Goal: Communication & Community: Share content

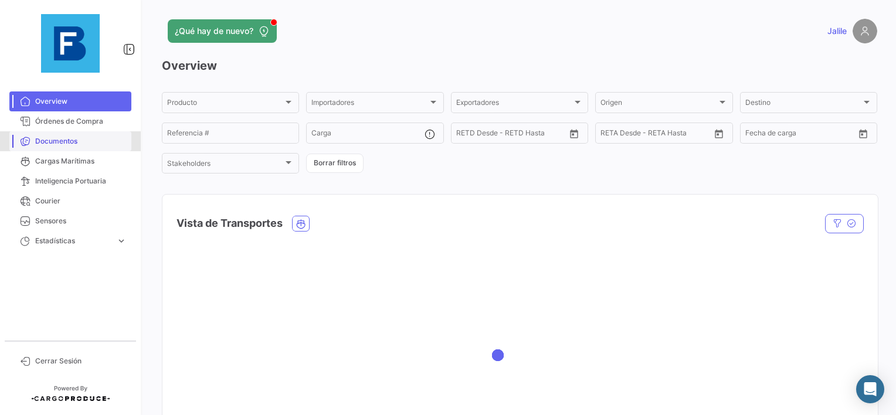
click at [65, 131] on link "Documentos" at bounding box center [70, 141] width 122 height 20
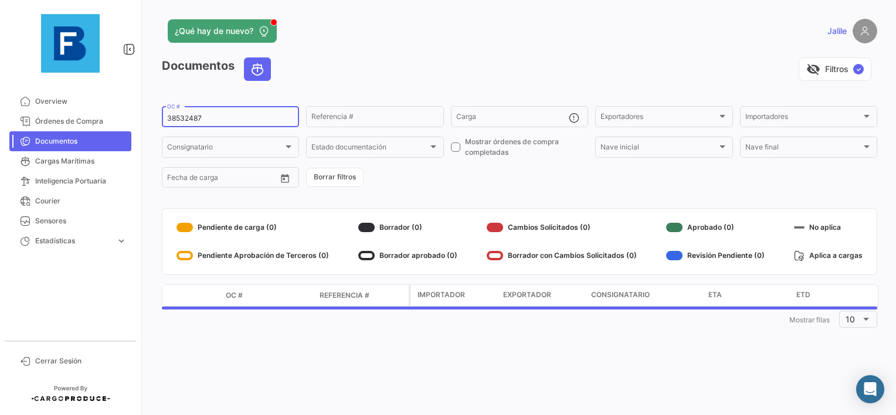
click at [188, 127] on div "38532487 OC #" at bounding box center [230, 115] width 127 height 23
click at [189, 117] on input "38532487" at bounding box center [230, 118] width 127 height 8
paste input "259452738"
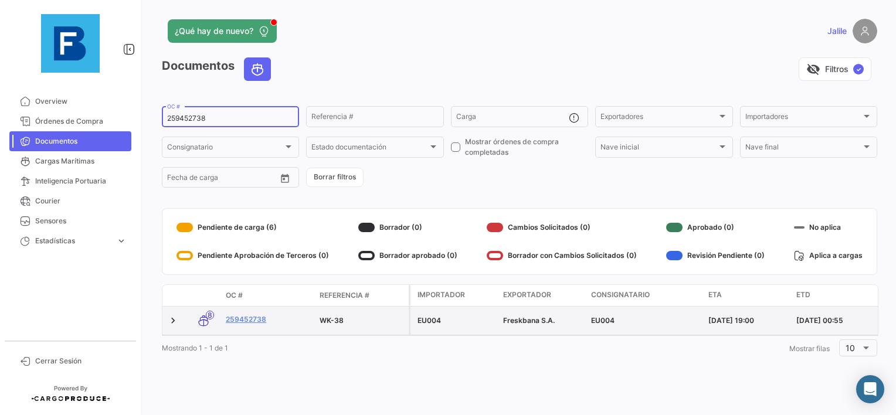
type input "259452738"
click at [246, 310] on datatable-body-cell "259452738" at bounding box center [268, 321] width 94 height 28
click at [244, 315] on link "259452738" at bounding box center [268, 319] width 84 height 11
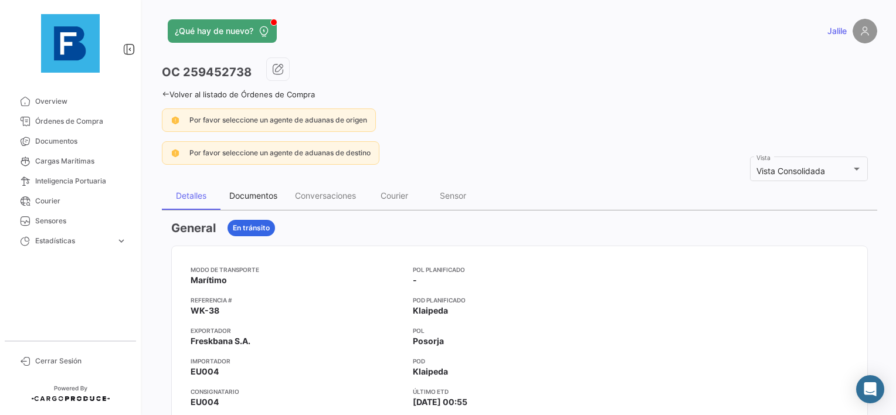
click at [256, 196] on div "Documentos" at bounding box center [253, 196] width 48 height 10
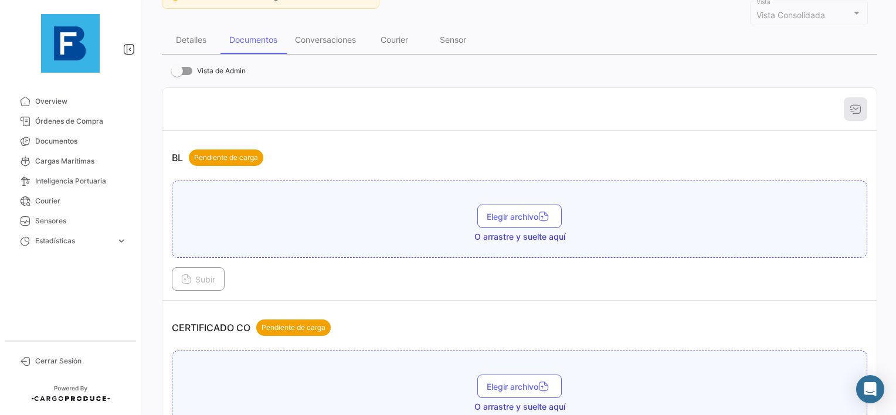
scroll to position [176, 0]
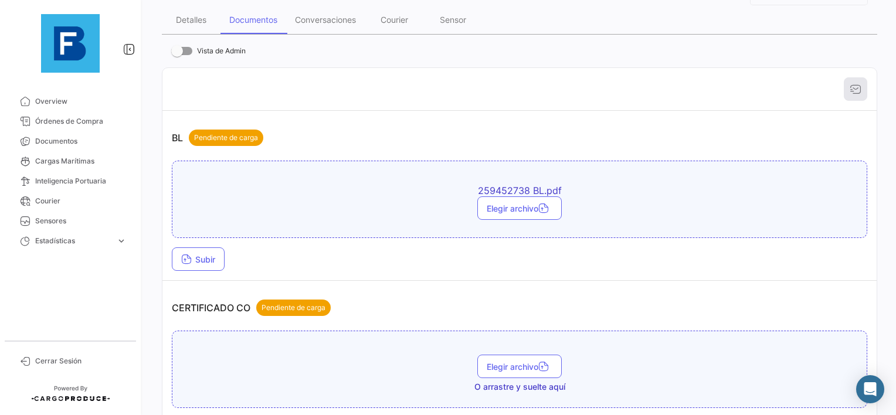
click at [168, 250] on td "BL Pendiente de carga 259452738 BL.pdf Elegir archivo Subir" at bounding box center [519, 196] width 714 height 170
click at [188, 255] on icon at bounding box center [186, 260] width 11 height 11
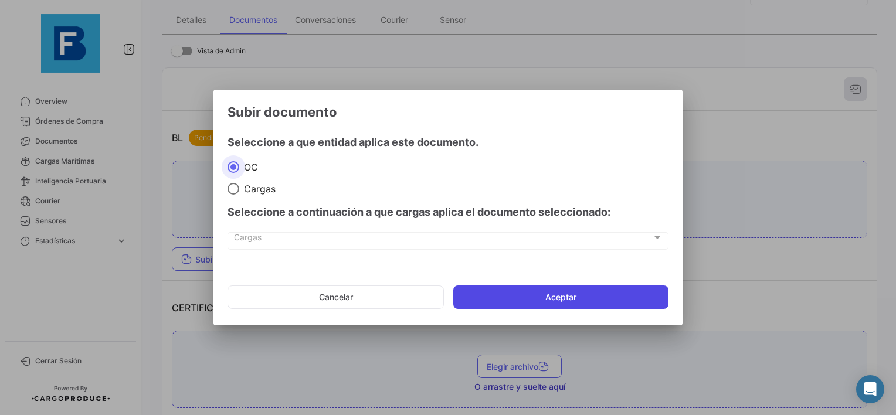
click at [537, 291] on button "Aceptar" at bounding box center [560, 297] width 215 height 23
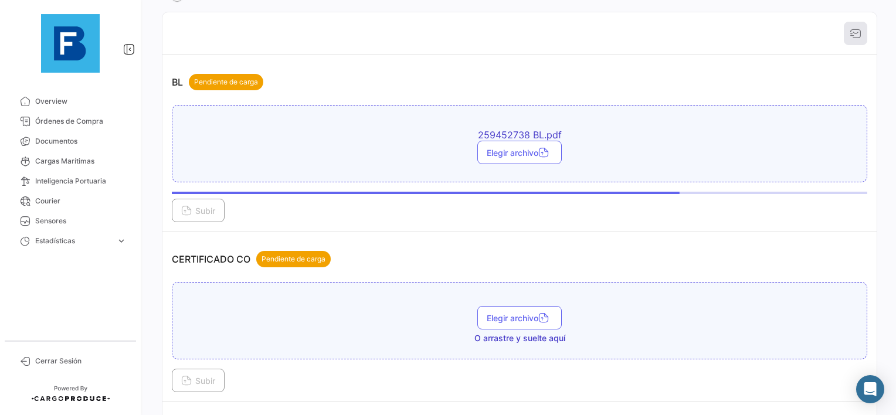
scroll to position [352, 0]
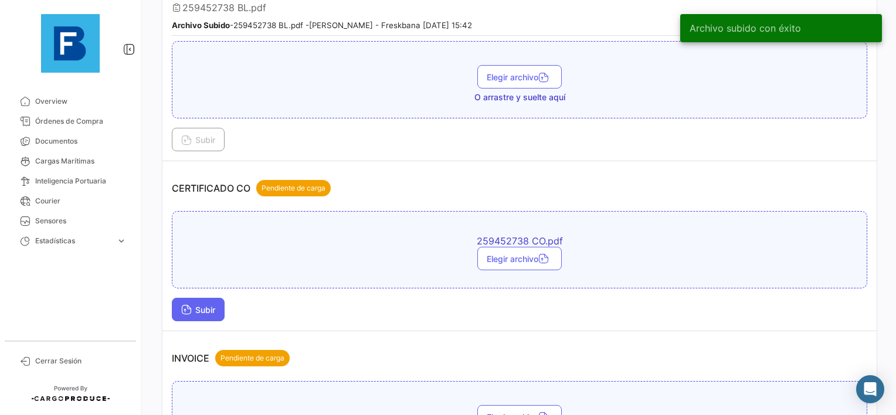
click at [198, 298] on button "Subir" at bounding box center [198, 309] width 53 height 23
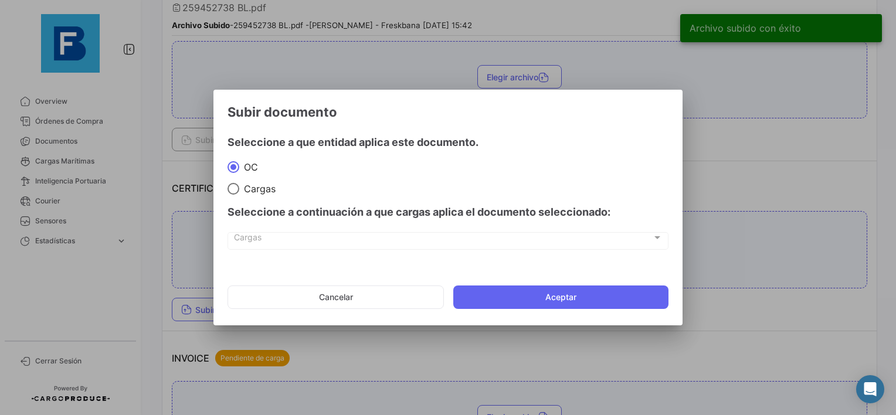
click at [532, 283] on mat-dialog-actions "Cancelar Aceptar" at bounding box center [447, 297] width 441 height 40
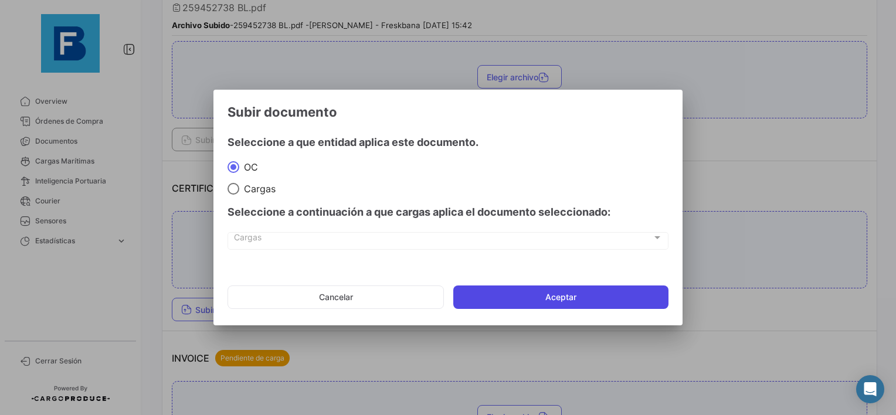
click at [506, 304] on button "Aceptar" at bounding box center [560, 297] width 215 height 23
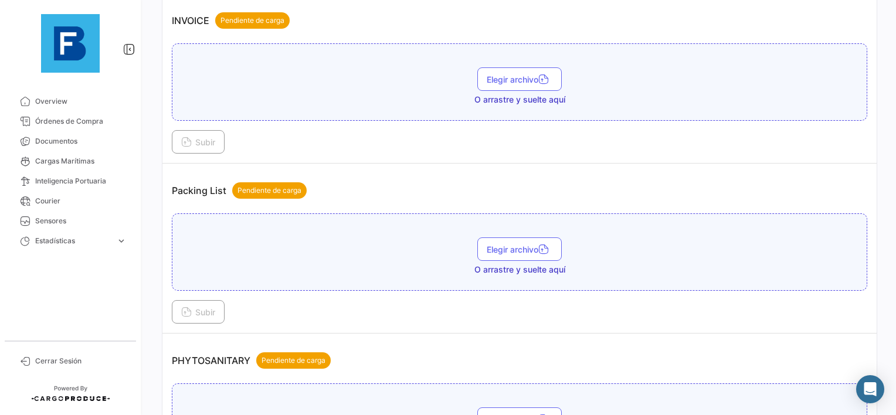
scroll to position [704, 0]
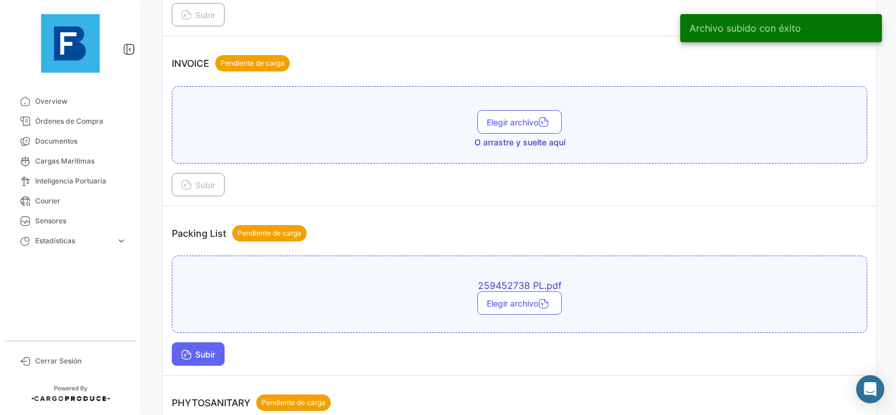
click at [205, 349] on span "Subir" at bounding box center [198, 354] width 34 height 10
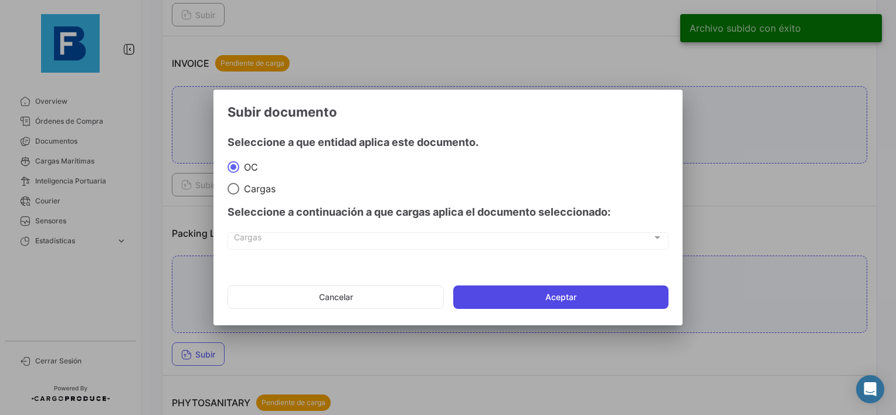
click at [497, 294] on button "Aceptar" at bounding box center [560, 297] width 215 height 23
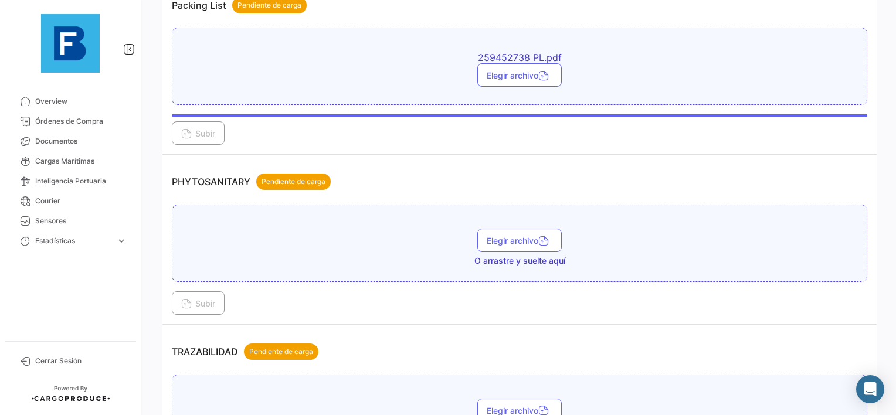
scroll to position [997, 0]
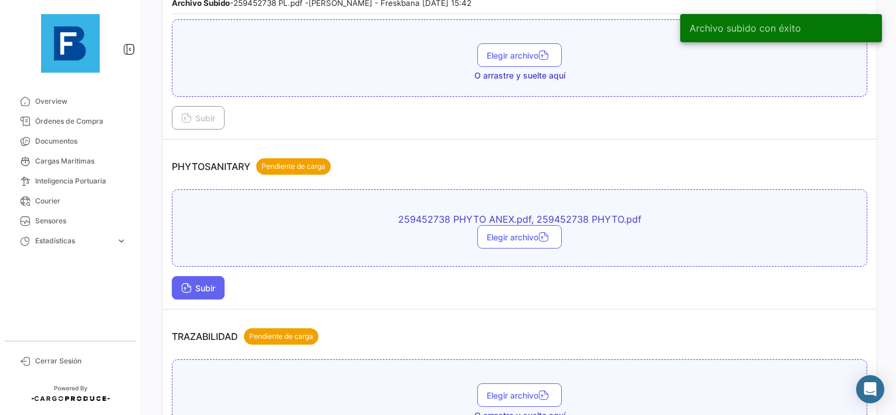
click at [182, 284] on icon at bounding box center [186, 289] width 11 height 11
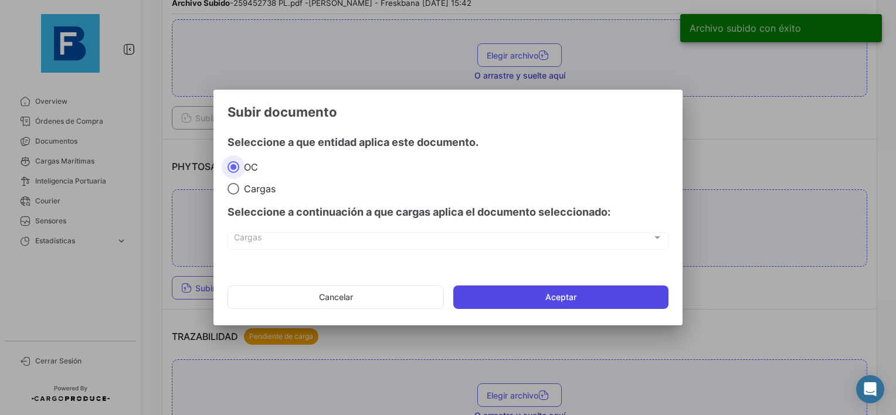
click at [530, 297] on button "Aceptar" at bounding box center [560, 297] width 215 height 23
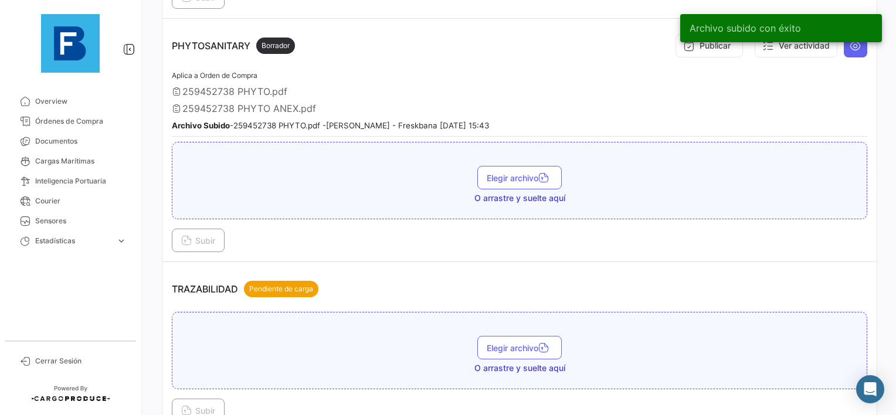
scroll to position [1124, 0]
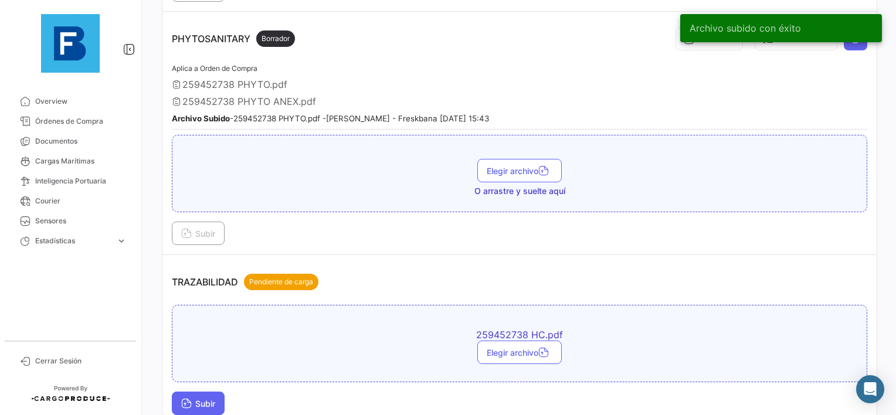
click at [201, 392] on button "Subir" at bounding box center [198, 403] width 53 height 23
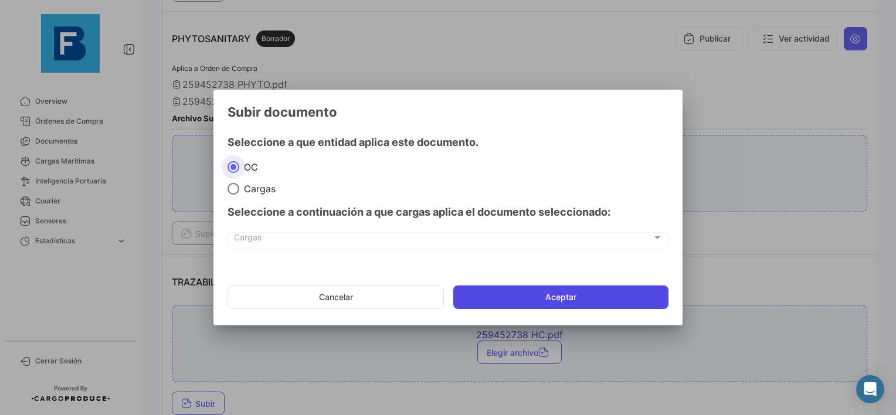
click at [493, 293] on button "Aceptar" at bounding box center [560, 297] width 215 height 23
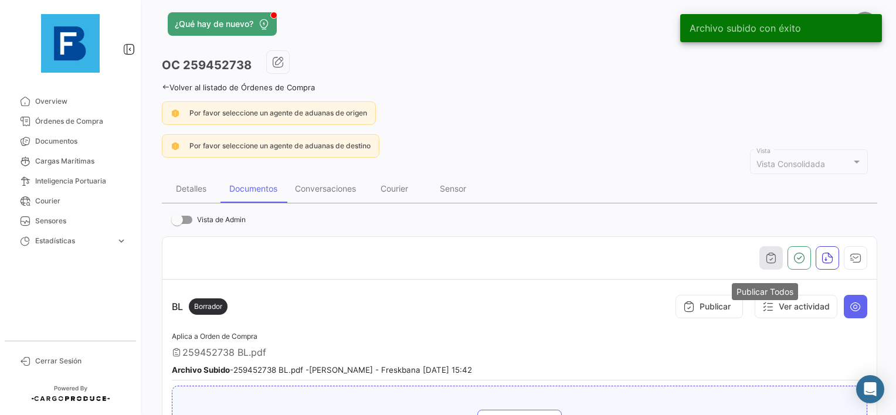
scroll to position [0, 0]
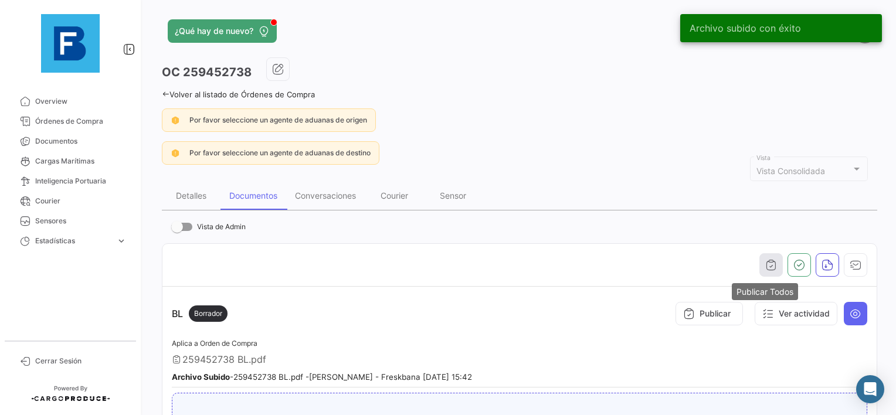
click at [760, 273] on button "button" at bounding box center [770, 264] width 23 height 23
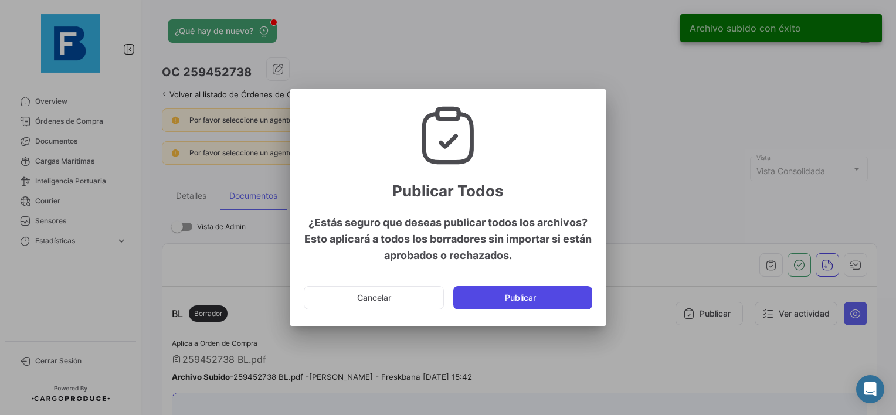
click at [524, 295] on button "Publicar" at bounding box center [522, 297] width 139 height 23
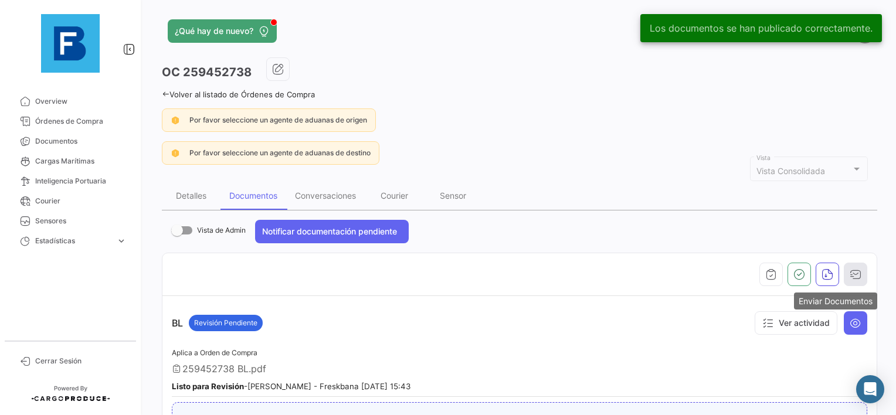
click at [852, 269] on icon "button" at bounding box center [855, 275] width 12 height 12
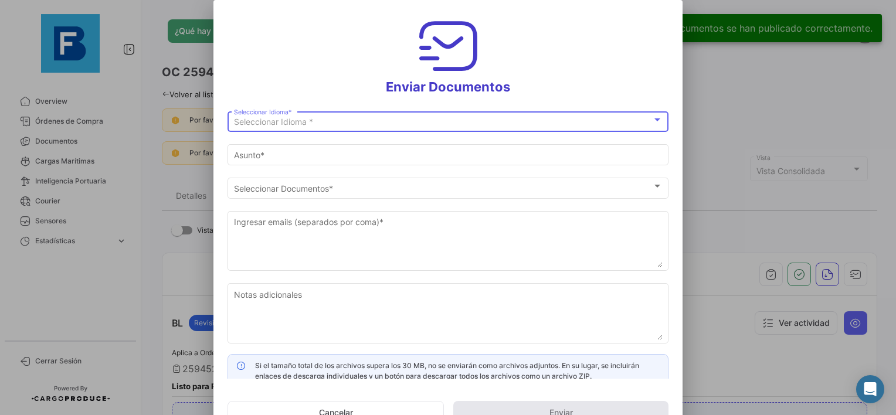
click at [376, 121] on div "Seleccionar Idioma *" at bounding box center [443, 122] width 418 height 10
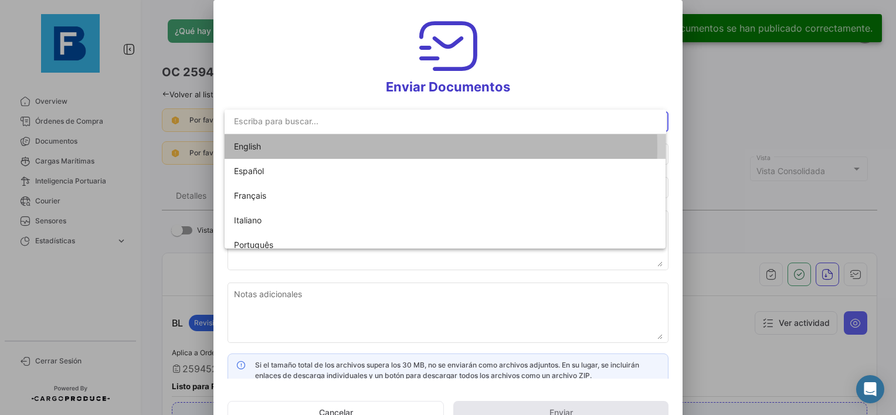
click at [308, 148] on span "English" at bounding box center [316, 146] width 164 height 25
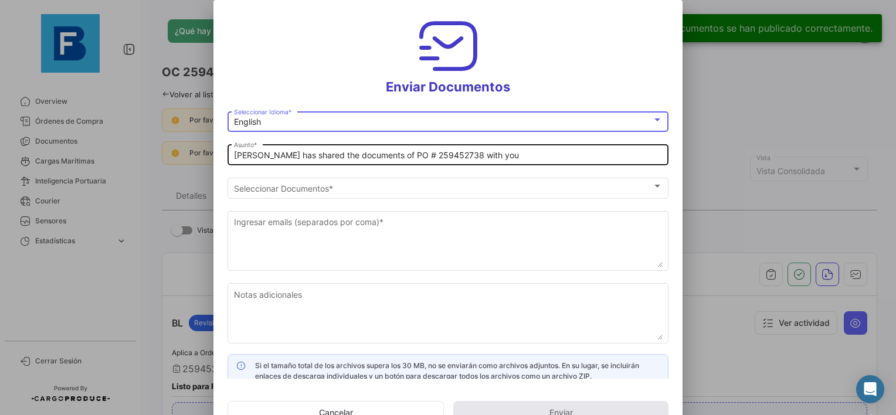
click at [239, 156] on input "[PERSON_NAME] has shared the documents of PO # 259452738 with you" at bounding box center [448, 156] width 429 height 10
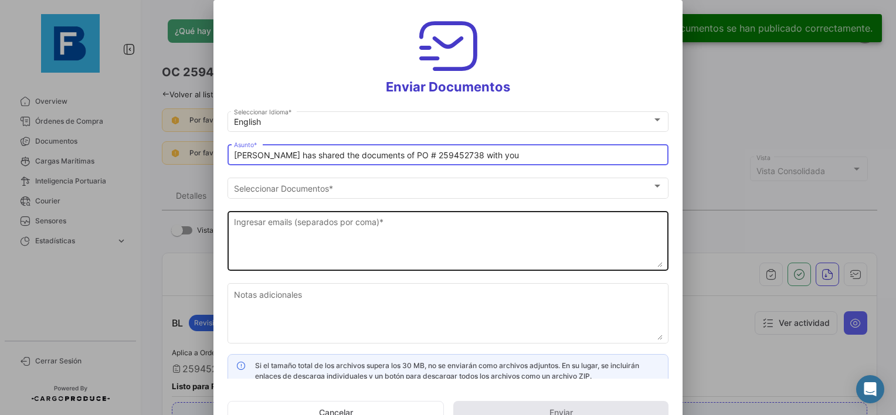
paste input "UAB AUGMA_FRESKBANA_DOCUMENTS WK XX"
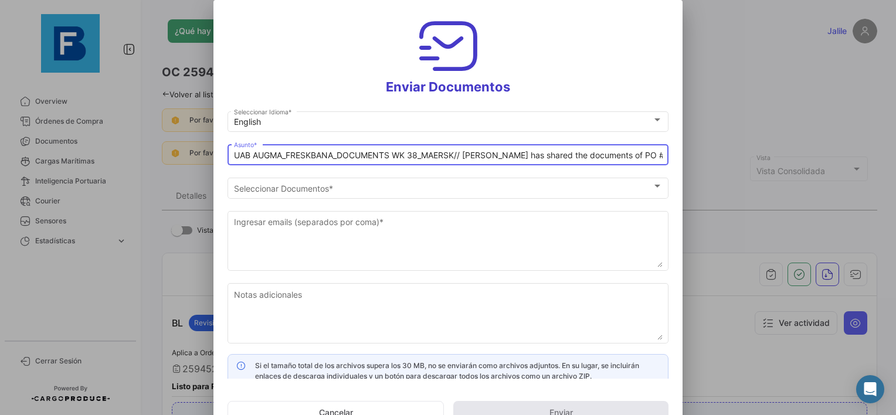
drag, startPoint x: 455, startPoint y: 155, endPoint x: 181, endPoint y: 150, distance: 274.4
click at [181, 150] on div "Enviar Documentos English Seleccionar Idioma * UAB AUGMA_FRESKBANA_DOCUMENTS WK…" at bounding box center [448, 207] width 896 height 415
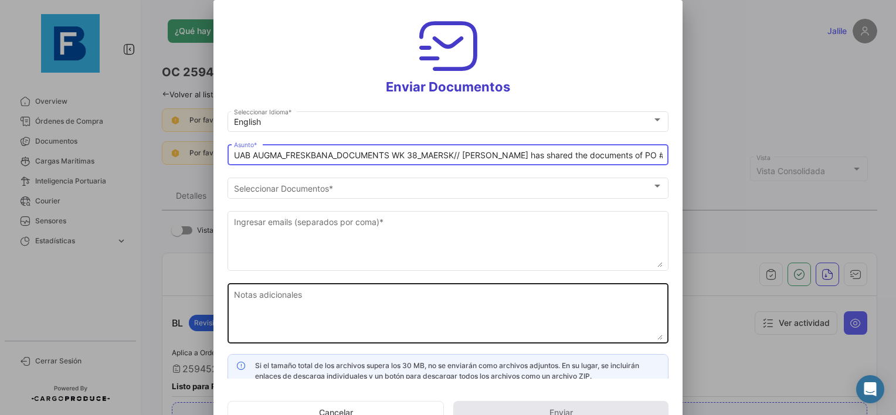
type input "UAB AUGMA_FRESKBANA_DOCUMENTS WK 38_MAERSK// [PERSON_NAME] has shared the docum…"
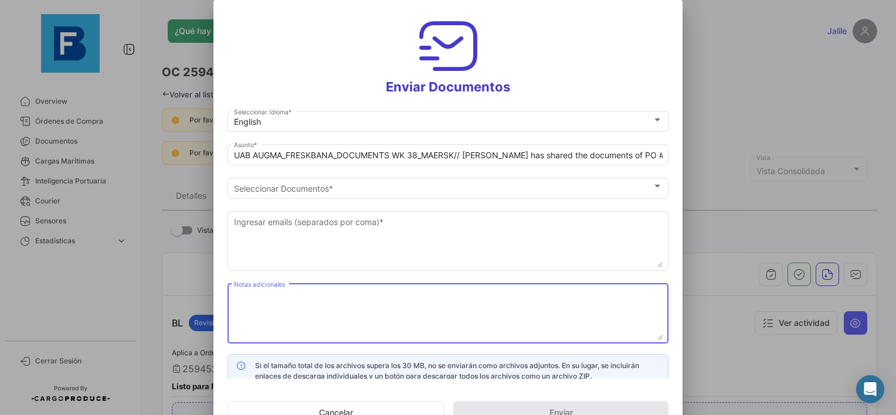
click at [349, 297] on textarea "Notas adicionales" at bounding box center [448, 314] width 429 height 52
paste textarea "UAB AUGMA_FRESKBANA_DOCUMENTS WK 38_MAERSK"
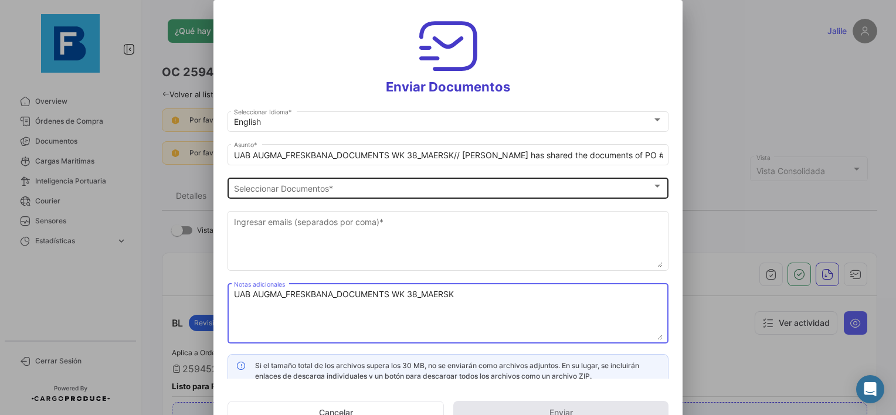
type textarea "UAB AUGMA_FRESKBANA_DOCUMENTS WK 38_MAERSK"
click at [328, 179] on div "Seleccionar Documentos Seleccionar Documentos *" at bounding box center [448, 186] width 429 height 23
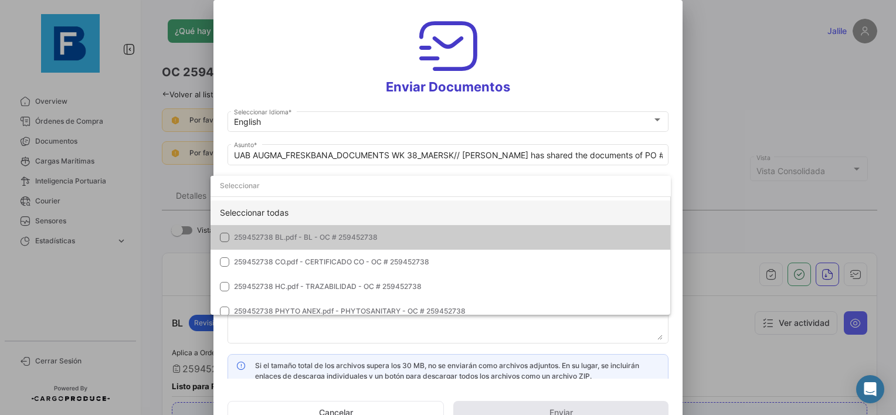
click at [276, 216] on div "Seleccionar todas" at bounding box center [440, 212] width 460 height 25
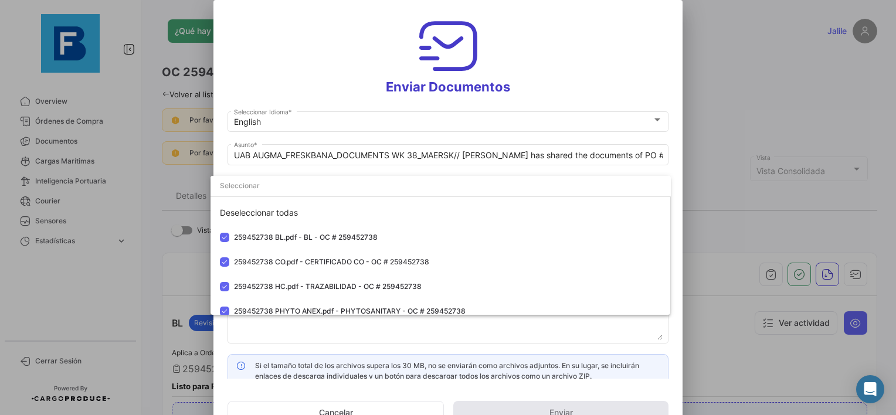
click at [422, 345] on div at bounding box center [448, 207] width 896 height 415
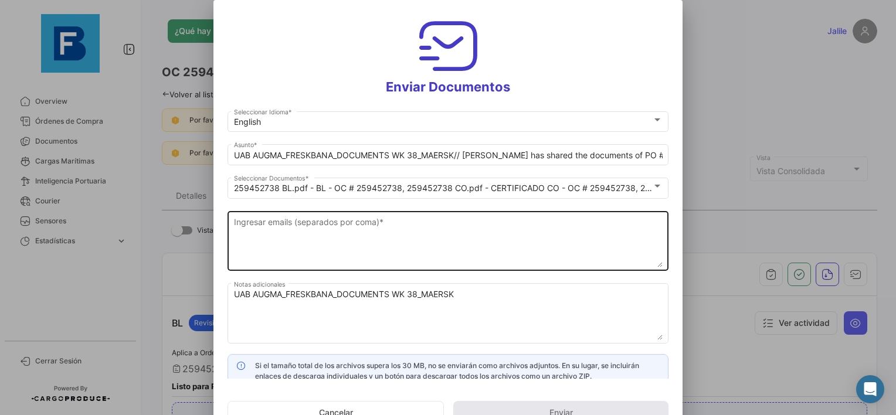
click at [332, 253] on textarea "Ingresar emails (separados por coma) *" at bounding box center [448, 242] width 429 height 52
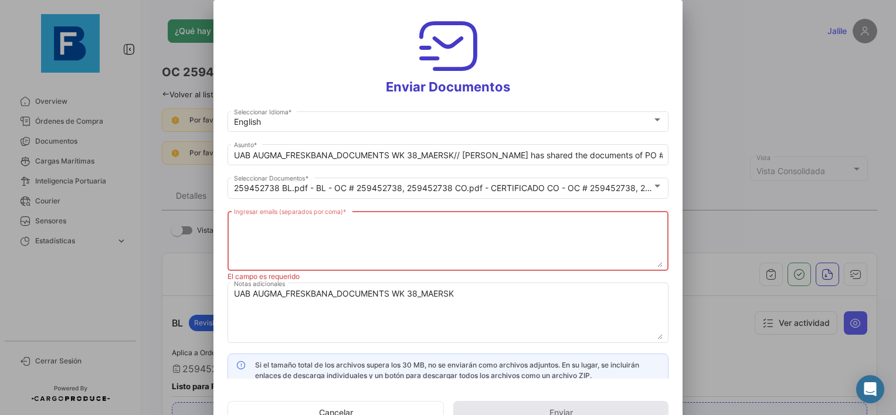
paste textarea "[EMAIL_ADDRESS][DOMAIN_NAME],[DOMAIN_NAME][EMAIL_ADDRESS][DOMAIN_NAME],[DOMAIN_…"
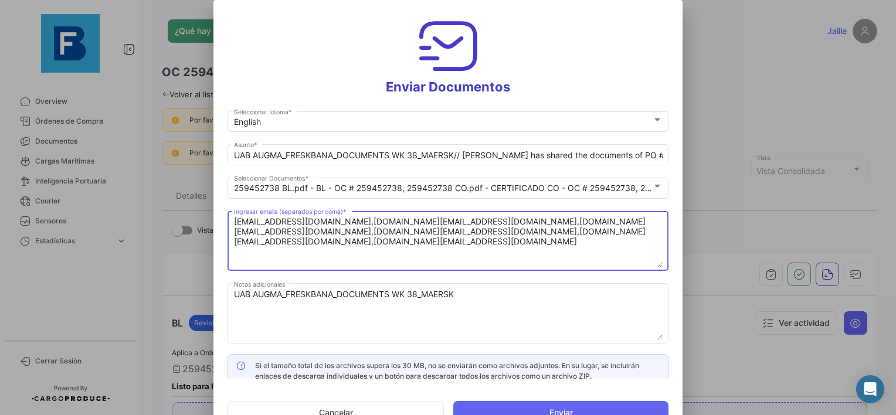
type textarea "[EMAIL_ADDRESS][DOMAIN_NAME],[DOMAIN_NAME][EMAIL_ADDRESS][DOMAIN_NAME],[DOMAIN_…"
click at [299, 80] on h3 "Enviar Documentos" at bounding box center [447, 54] width 441 height 81
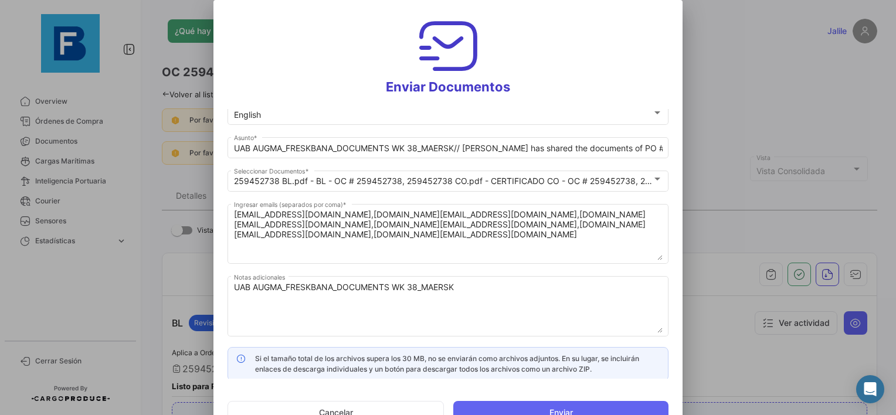
scroll to position [9, 0]
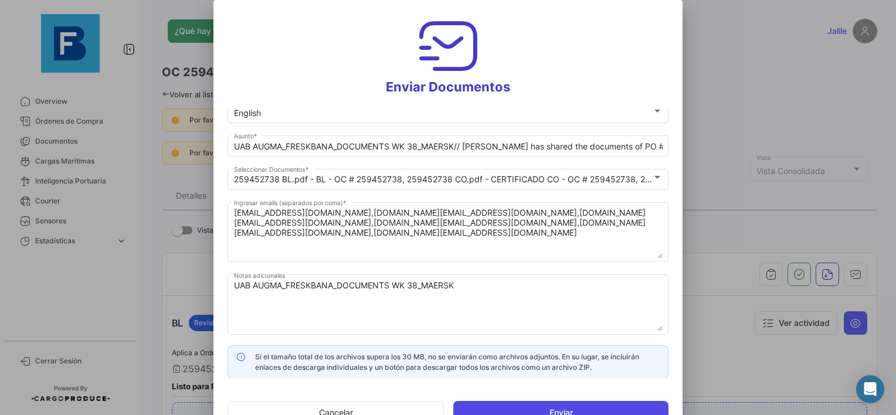
click at [562, 407] on button "Enviar" at bounding box center [560, 412] width 215 height 23
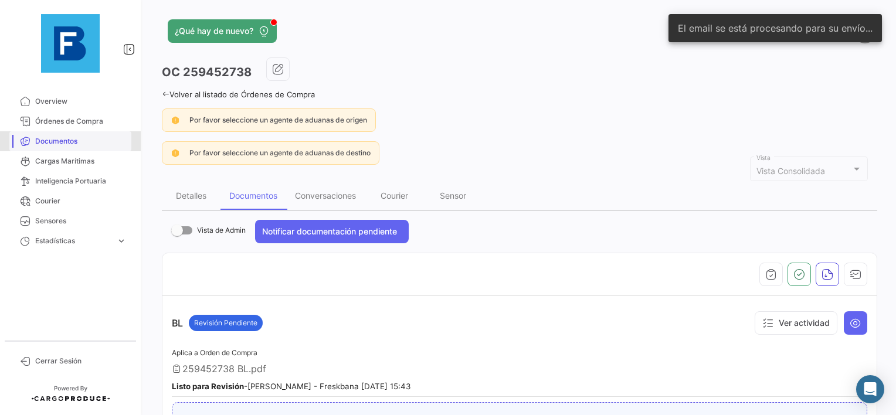
click at [64, 143] on span "Documentos" at bounding box center [80, 141] width 91 height 11
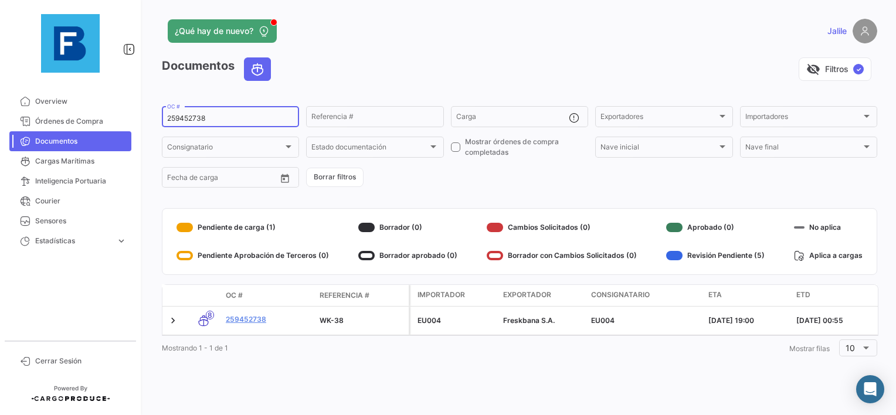
click at [175, 123] on input "259452738" at bounding box center [230, 118] width 127 height 8
paste input "EBKG14291062"
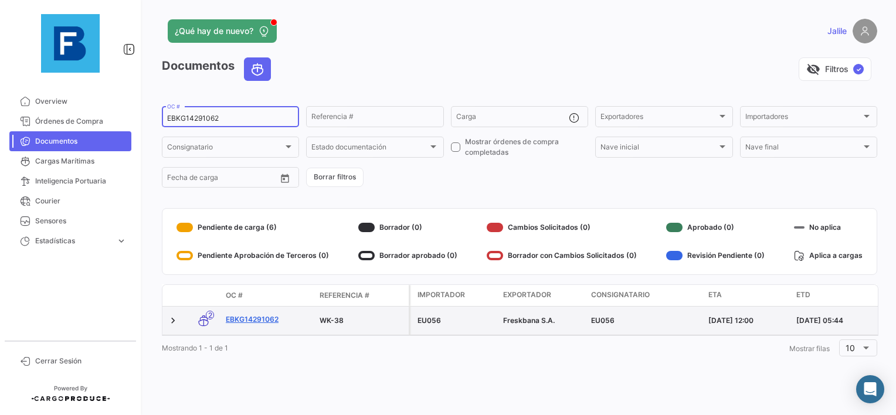
type input "EBKG14291062"
click at [258, 322] on link "EBKG14291062" at bounding box center [268, 319] width 84 height 11
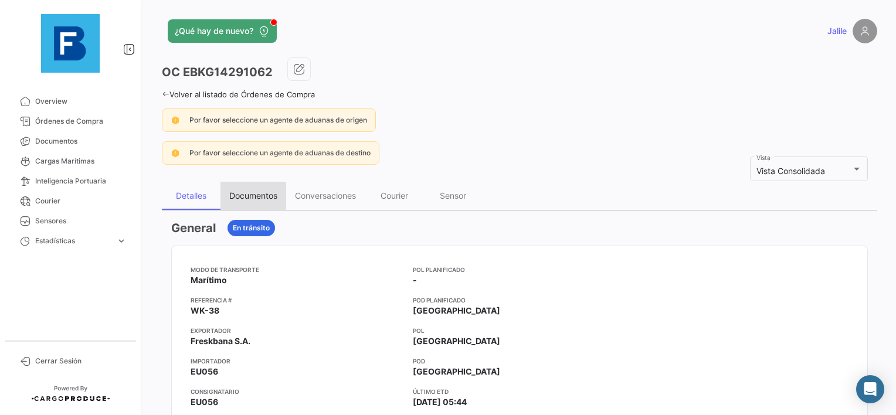
click at [249, 186] on div "Documentos" at bounding box center [253, 196] width 66 height 28
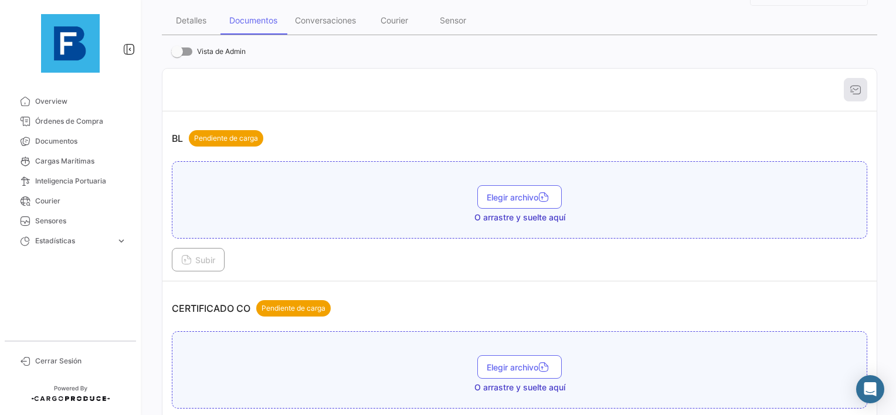
scroll to position [176, 0]
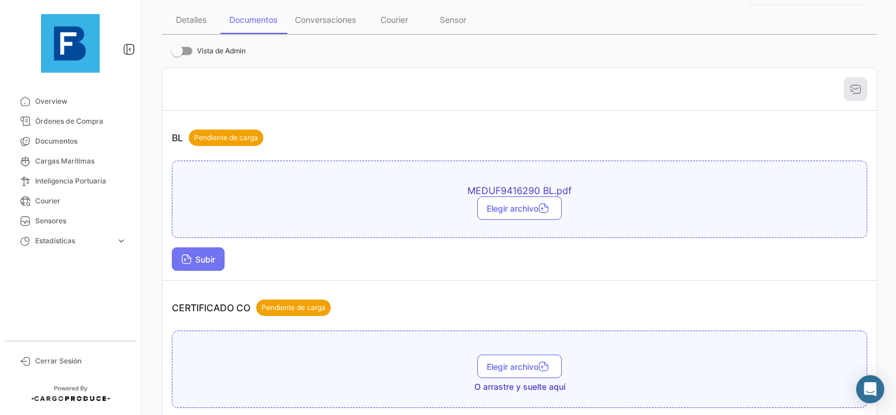
click at [202, 254] on span "Subir" at bounding box center [198, 259] width 34 height 10
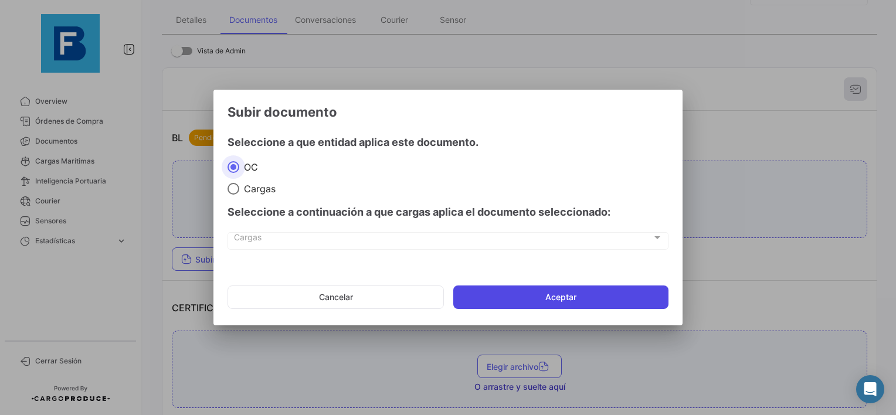
click at [541, 305] on button "Aceptar" at bounding box center [560, 297] width 215 height 23
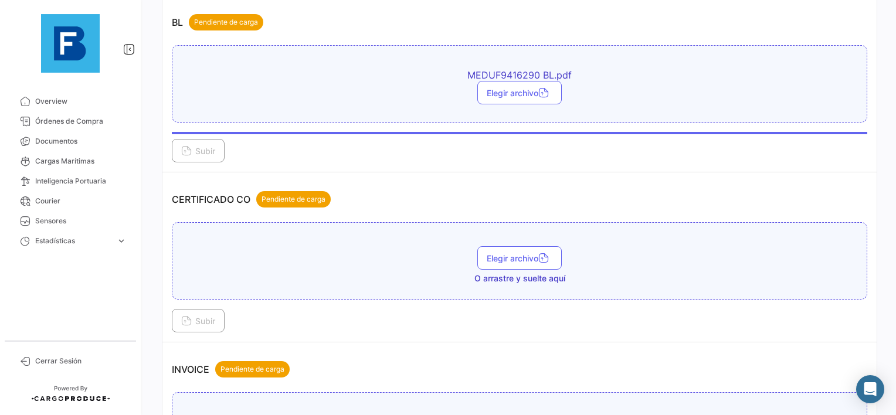
scroll to position [293, 0]
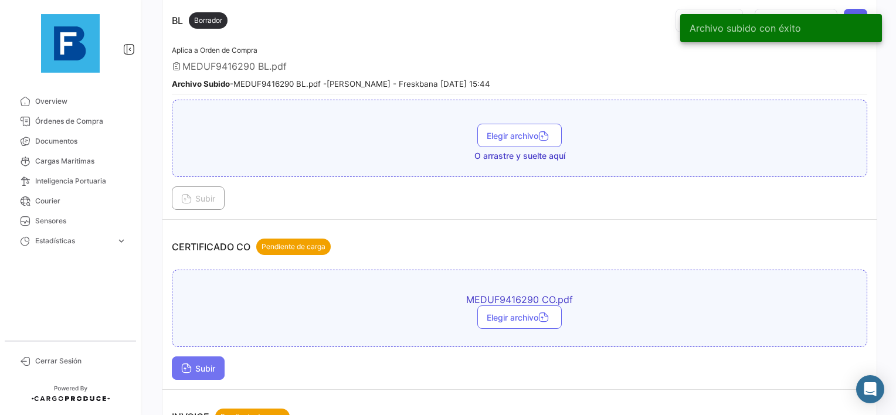
click at [205, 363] on span "Subir" at bounding box center [198, 368] width 34 height 10
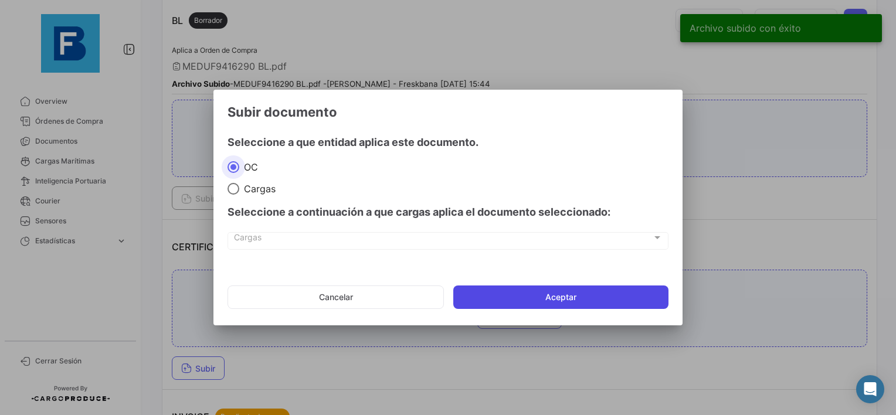
click at [528, 291] on button "Aceptar" at bounding box center [560, 297] width 215 height 23
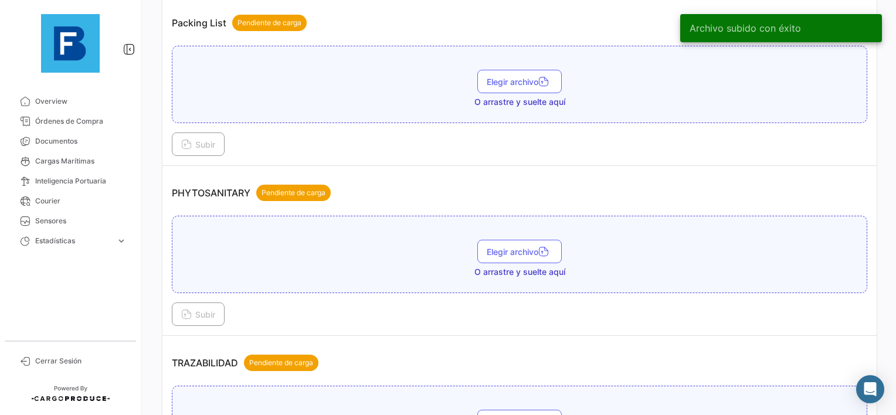
scroll to position [879, 0]
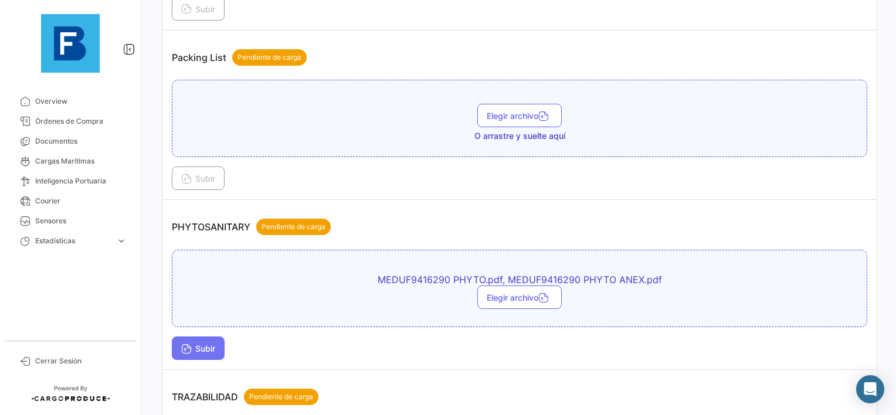
click at [216, 337] on button "Subir" at bounding box center [198, 348] width 53 height 23
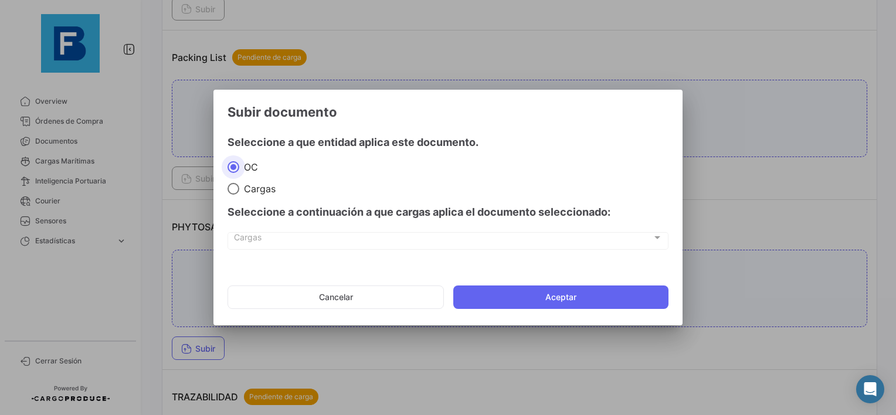
click at [526, 314] on mat-dialog-actions "Cancelar Aceptar" at bounding box center [447, 297] width 441 height 40
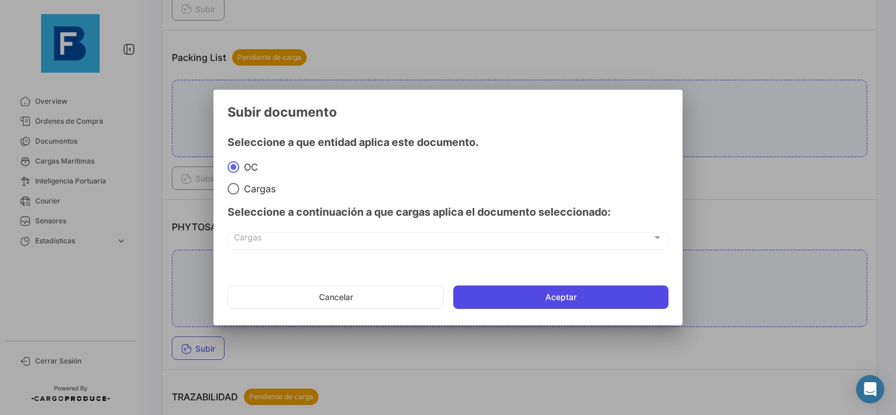
click at [529, 301] on button "Aceptar" at bounding box center [560, 297] width 215 height 23
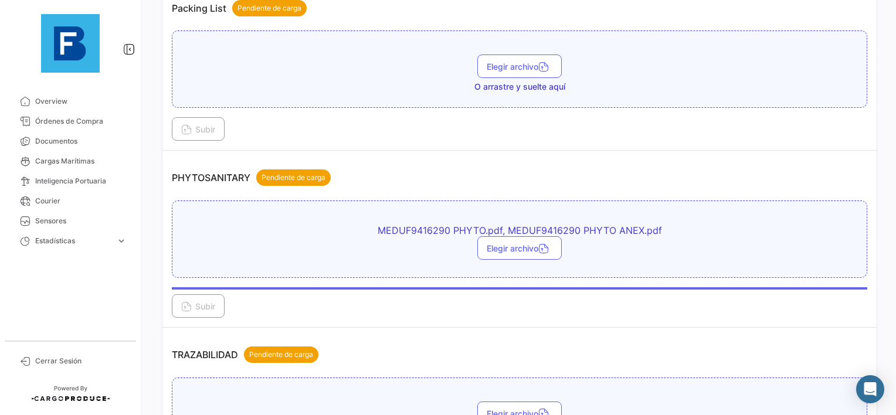
scroll to position [1069, 0]
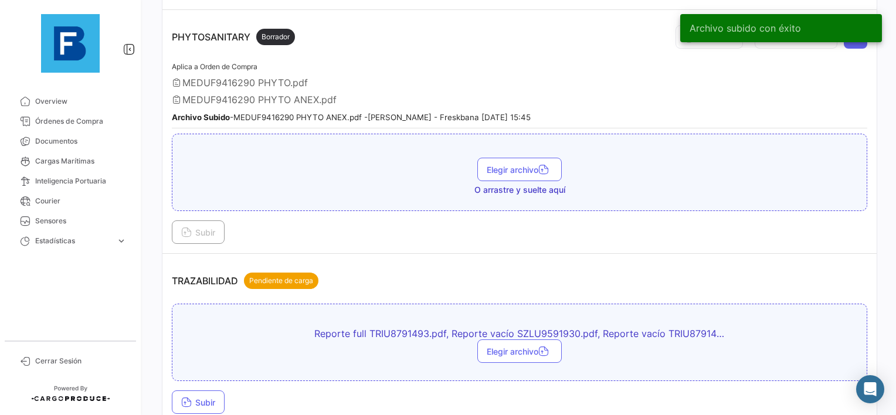
click at [227, 390] on div "Subir" at bounding box center [519, 401] width 695 height 23
click at [210, 398] on button "Subir" at bounding box center [198, 401] width 53 height 23
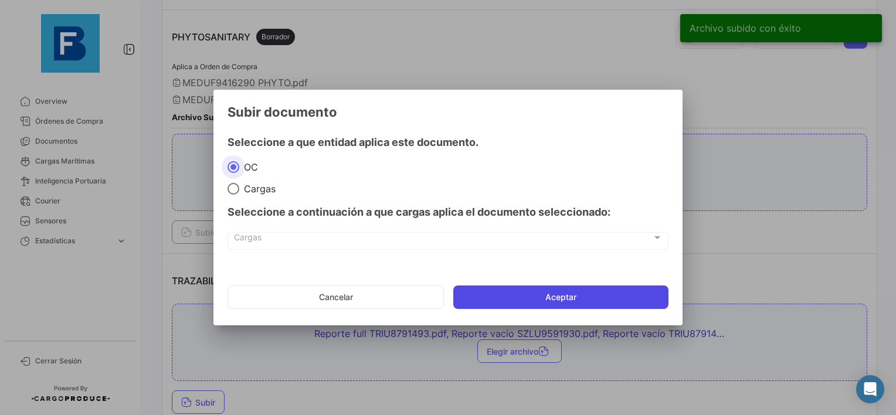
click at [542, 291] on button "Aceptar" at bounding box center [560, 297] width 215 height 23
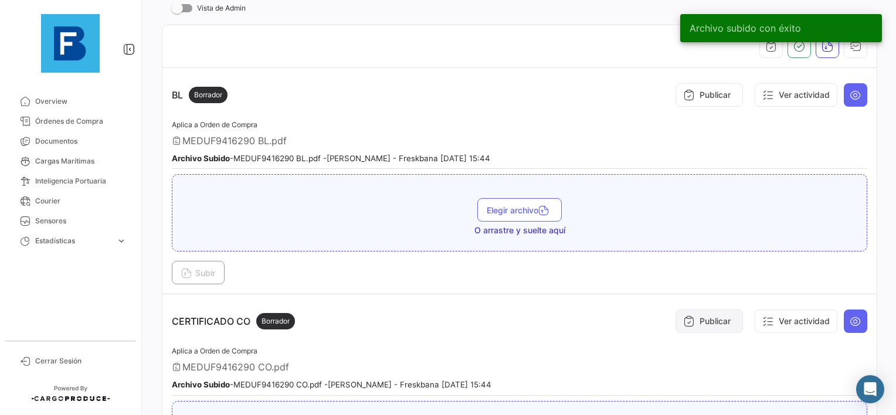
scroll to position [66, 0]
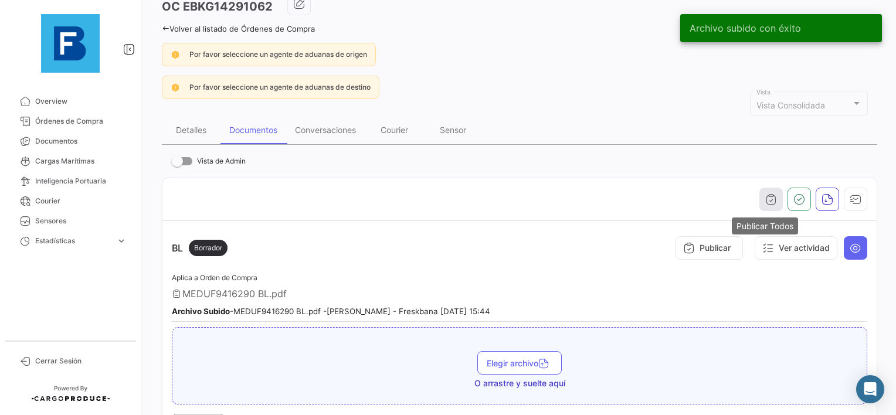
click at [759, 198] on button "button" at bounding box center [770, 199] width 23 height 23
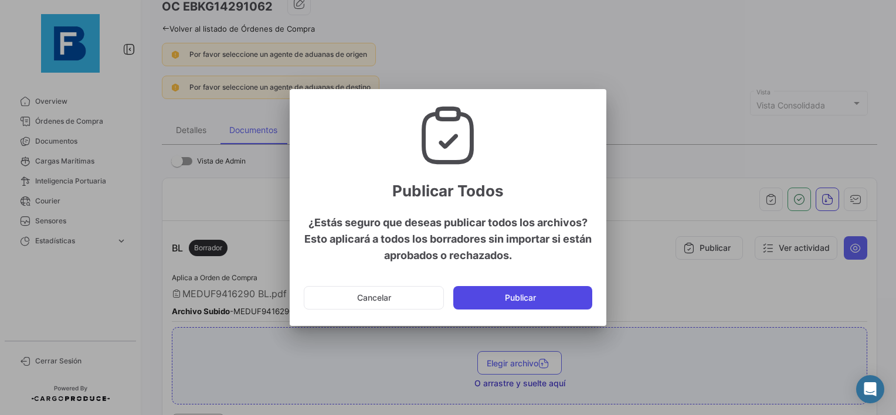
click at [514, 309] on button "Publicar" at bounding box center [522, 297] width 139 height 23
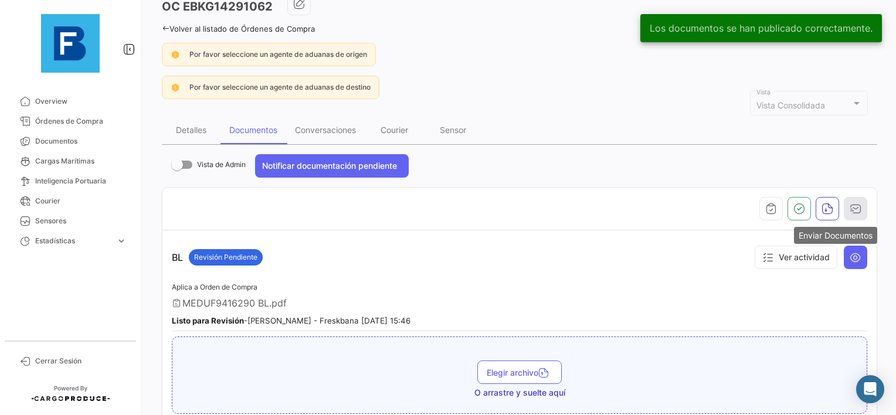
click at [850, 199] on button "button" at bounding box center [855, 208] width 23 height 23
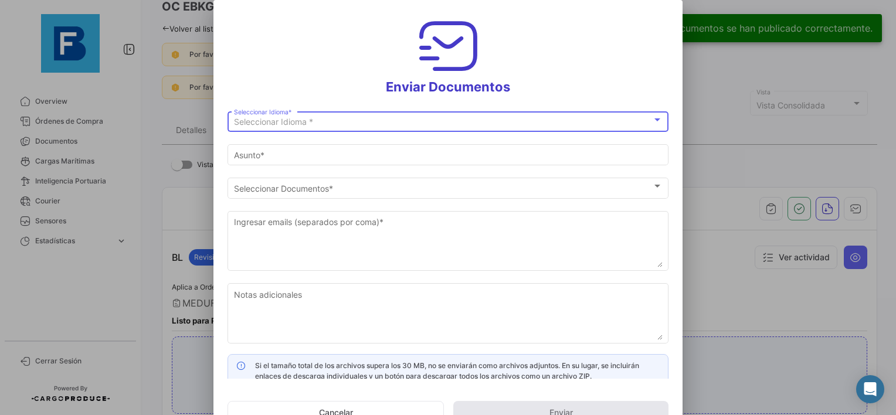
click at [357, 115] on div "Seleccionar Idioma * Seleccionar Idioma *" at bounding box center [448, 120] width 429 height 23
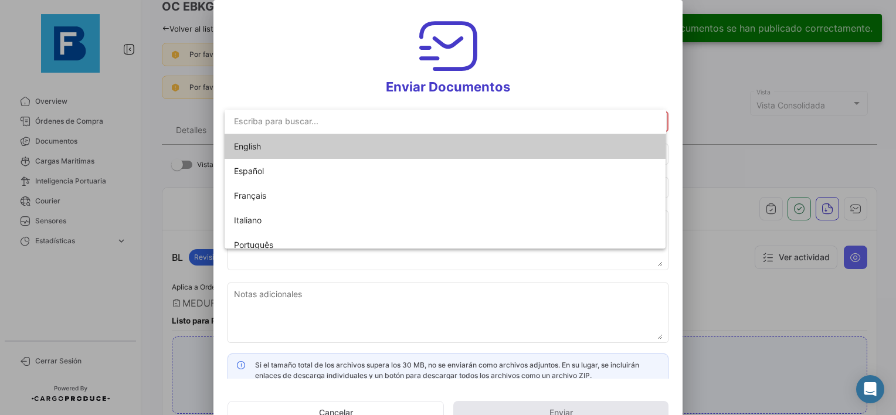
click at [272, 150] on span "English" at bounding box center [316, 146] width 164 height 25
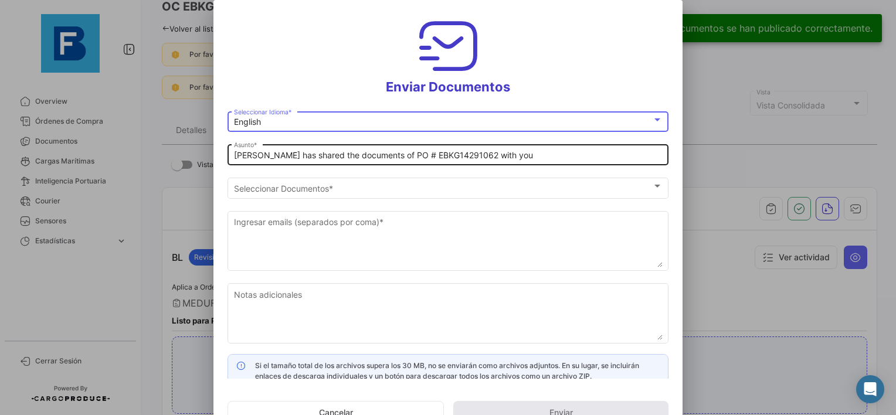
click at [235, 159] on input "[PERSON_NAME] has shared the documents of PO # EBKG14291062 with you" at bounding box center [448, 156] width 429 height 10
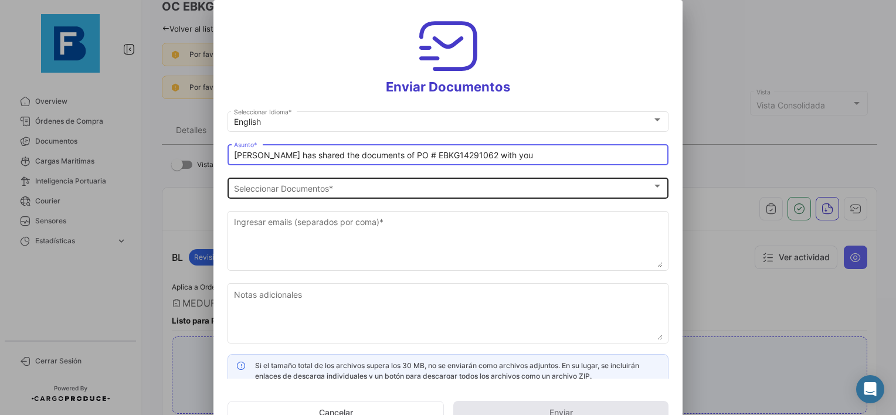
paste input "PLANET FRUITS_FRESKBANA_DOCUMENTS_WK XX"
type input "PLANET FRUITS_FRESKBANA_DOCUMENTS_WK 38// [PERSON_NAME] has shared the document…"
click at [386, 193] on div "Seleccionar Documentos Seleccionar Documentos *" at bounding box center [448, 186] width 429 height 23
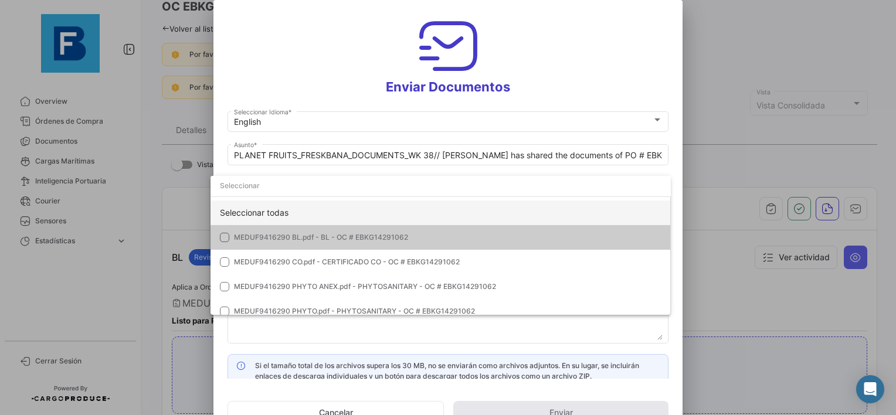
click at [301, 224] on div "Seleccionar todas" at bounding box center [440, 212] width 460 height 25
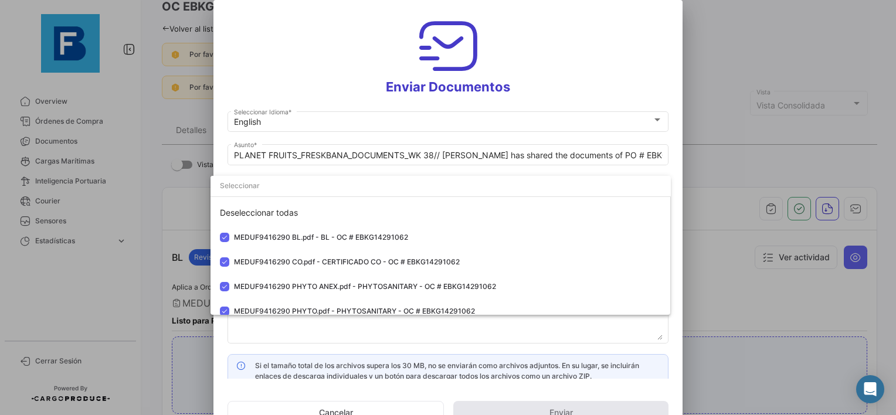
click at [419, 326] on div at bounding box center [448, 207] width 896 height 415
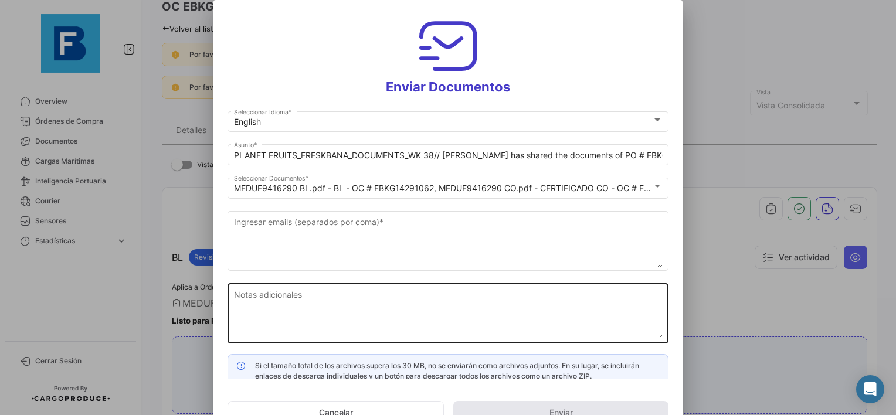
click at [382, 308] on textarea "Notas adicionales" at bounding box center [448, 314] width 429 height 52
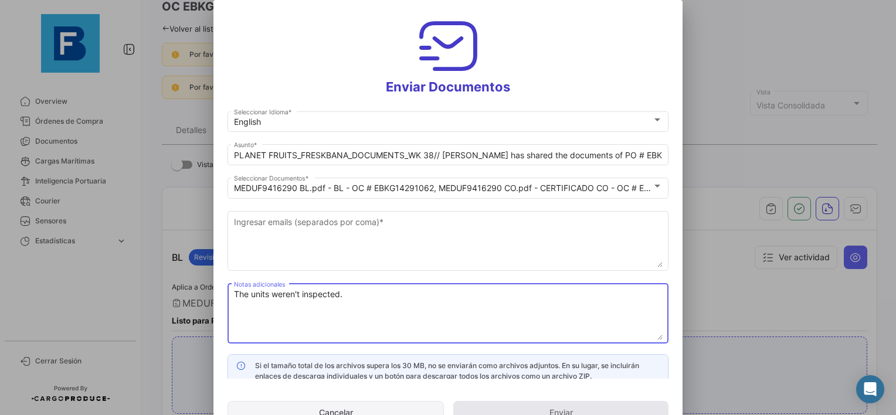
type textarea "The units weren't inspected."
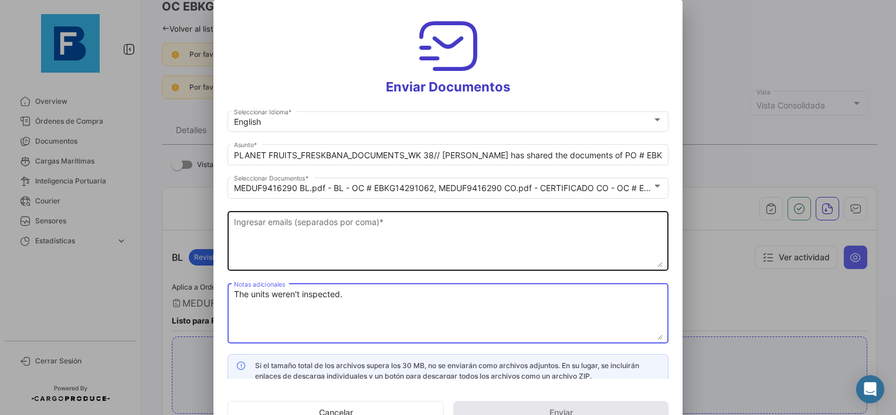
click at [303, 220] on textarea "Ingresar emails (separados por coma) *" at bounding box center [448, 242] width 429 height 52
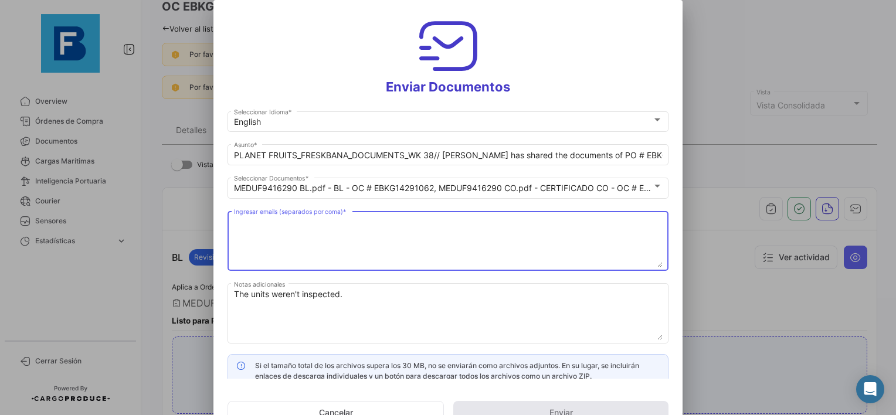
paste textarea "[EMAIL_ADDRESS][DOMAIN_NAME],[DOMAIN_NAME][EMAIL_ADDRESS][DOMAIN_NAME],[DOMAIN_…"
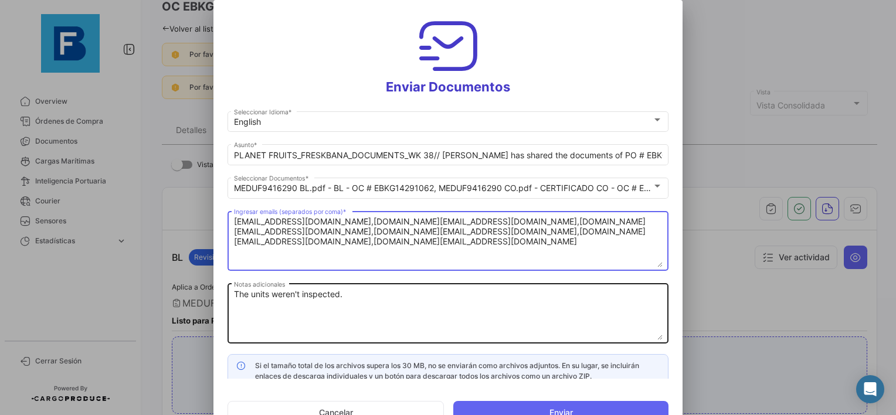
type textarea "[EMAIL_ADDRESS][DOMAIN_NAME],[DOMAIN_NAME][EMAIL_ADDRESS][DOMAIN_NAME],[DOMAIN_…"
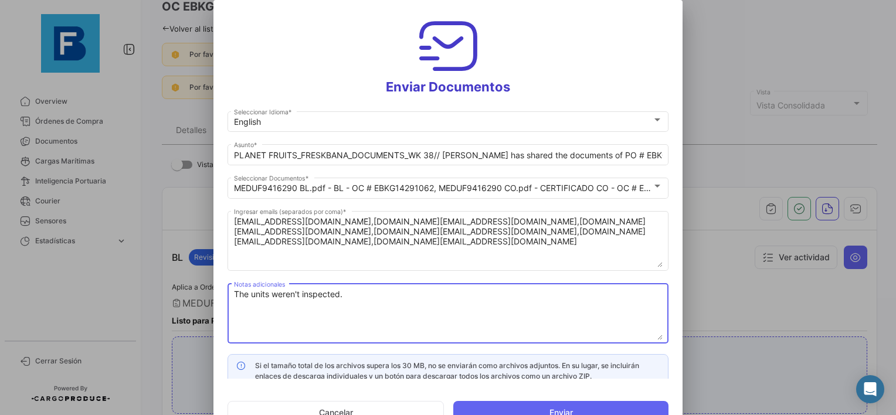
click at [376, 294] on textarea "The units weren't inspected." at bounding box center [448, 314] width 429 height 52
paste textarea "TRIU8791493 SZLU9591930"
click at [327, 295] on textarea "The units TRIU8791493 - SZLU9591930 weren't inspected." at bounding box center [448, 314] width 429 height 52
click at [530, 291] on textarea "The units TRIU8791493- SZLU9591930 weren't inspected." at bounding box center [448, 314] width 429 height 52
click at [332, 294] on textarea "The units TRIU8791493- SZLU9591930 weren't inspected." at bounding box center [448, 314] width 429 height 52
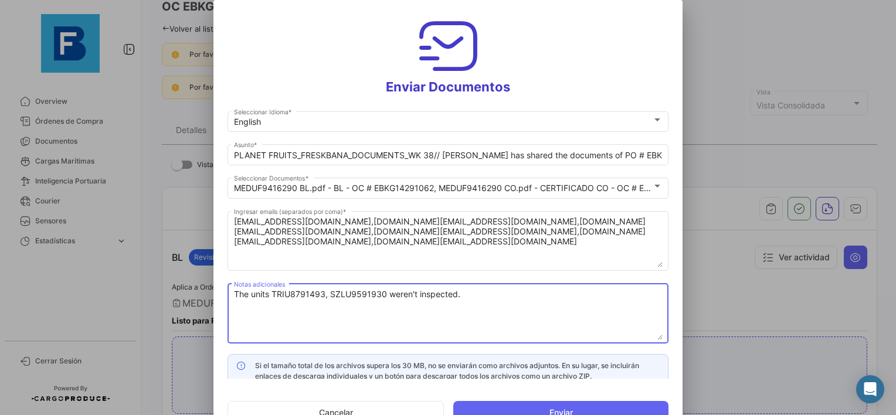
click at [460, 294] on textarea "The units TRIU8791493, SZLU9591930 weren't inspected." at bounding box center [448, 314] width 429 height 52
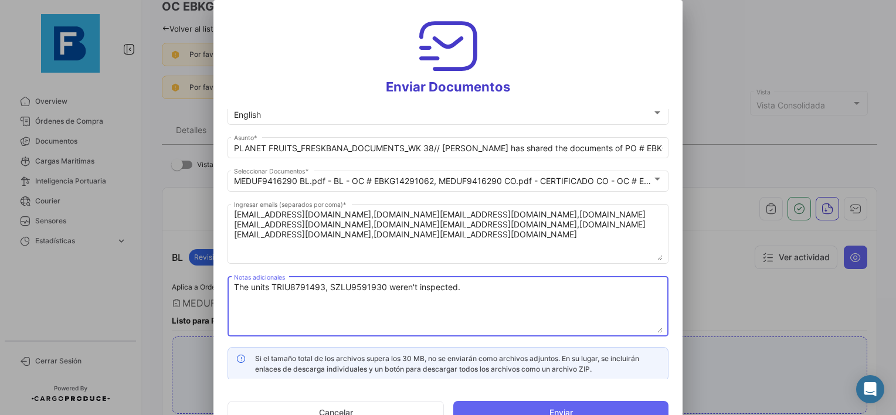
scroll to position [9, 0]
click at [466, 298] on textarea "The units TRIU8791493, SZLU9591930 weren't inspected." at bounding box center [448, 306] width 429 height 52
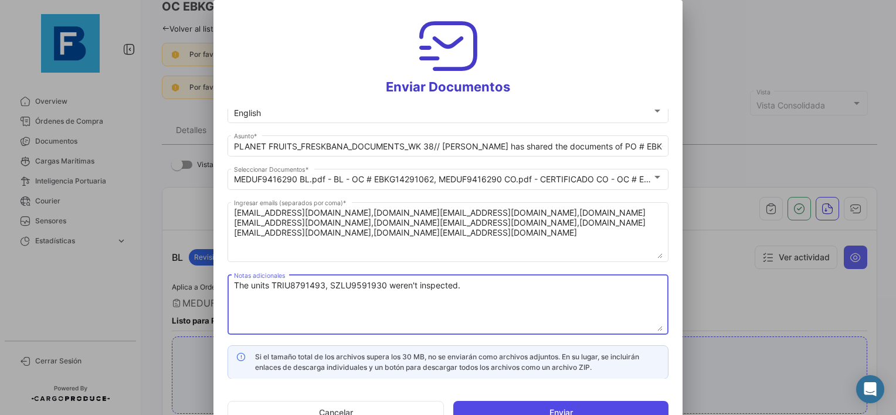
type textarea "The units TRIU8791493, SZLU9591930 weren't inspected."
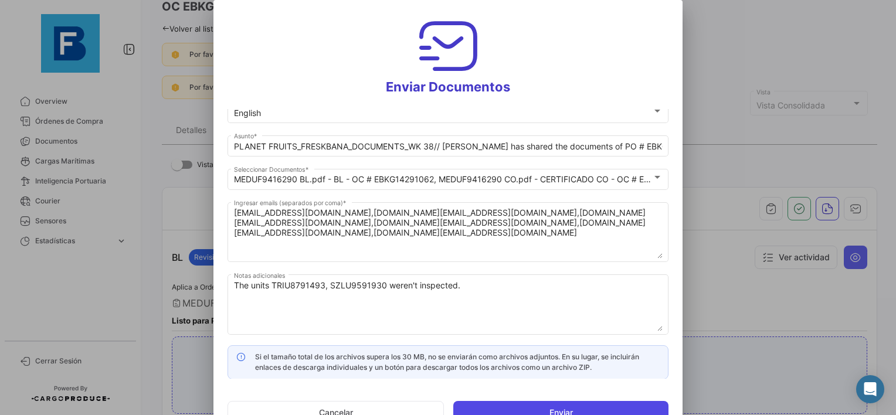
click at [541, 411] on button "Enviar" at bounding box center [560, 412] width 215 height 23
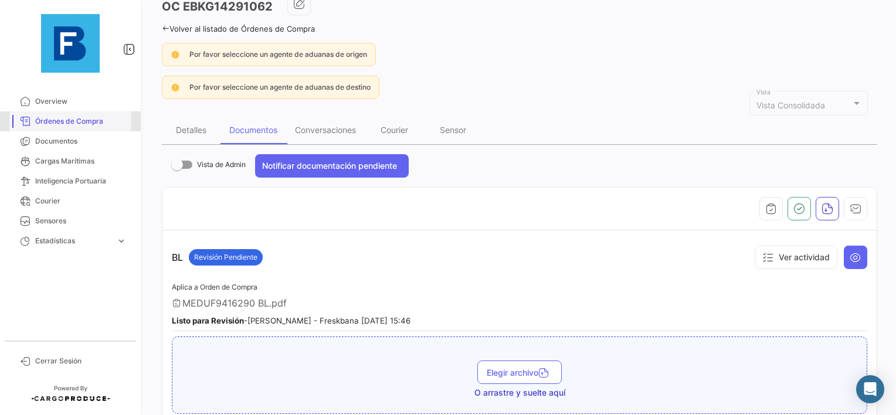
click at [80, 124] on span "Órdenes de Compra" at bounding box center [80, 121] width 91 height 11
